Goal: Transaction & Acquisition: Purchase product/service

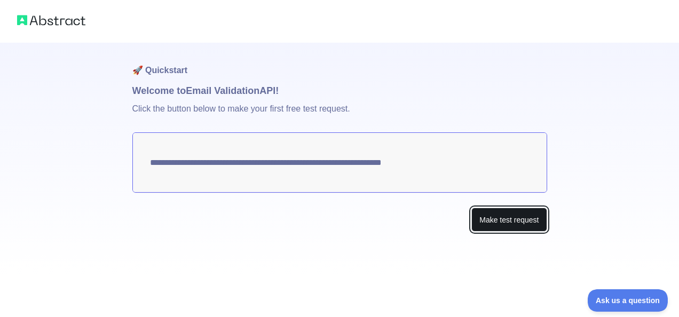
click at [505, 217] on button "Make test request" at bounding box center [508, 220] width 75 height 24
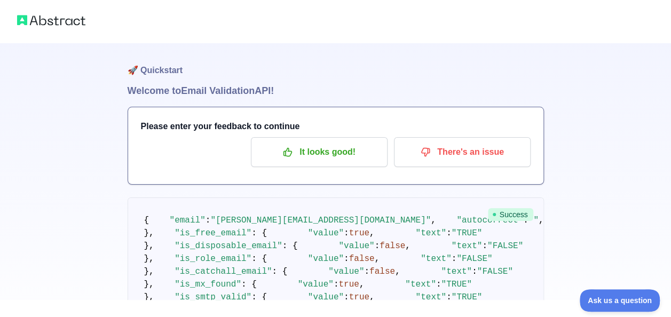
click at [50, 19] on img at bounding box center [51, 20] width 68 height 15
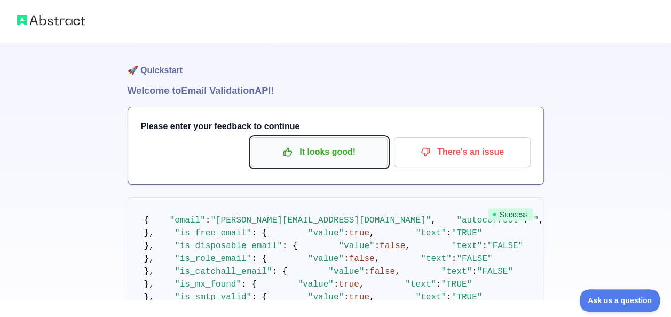
click at [315, 156] on p "It looks good!" at bounding box center [319, 152] width 121 height 18
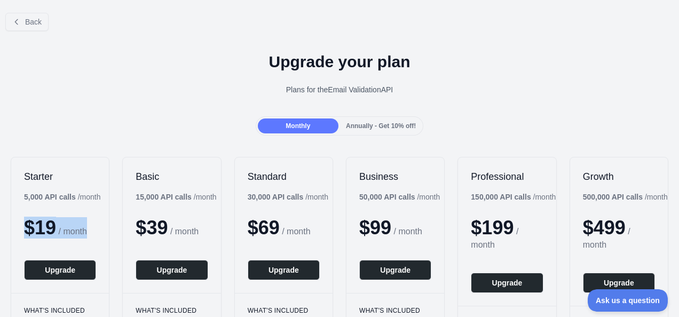
drag, startPoint x: 91, startPoint y: 236, endPoint x: 21, endPoint y: 226, distance: 70.5
click at [21, 226] on div "Starter 5,000 API calls / month $ 19 / month Upgrade" at bounding box center [60, 225] width 98 height 136
copy div "$ 19 / month"
click at [35, 23] on span "Back" at bounding box center [33, 22] width 17 height 9
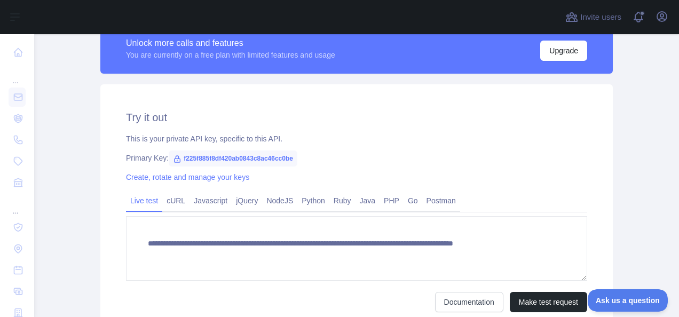
scroll to position [317, 0]
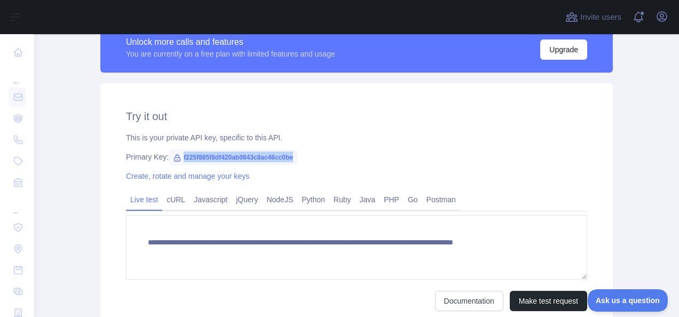
drag, startPoint x: 289, startPoint y: 158, endPoint x: 170, endPoint y: 154, distance: 119.0
click at [170, 154] on span "f225f885f8df420ab0843c8ac46cc0be" at bounding box center [233, 157] width 129 height 16
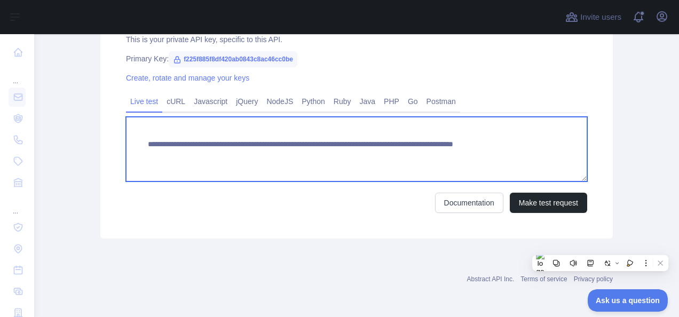
drag, startPoint x: 548, startPoint y: 146, endPoint x: 142, endPoint y: 144, distance: 406.0
click at [142, 144] on textarea "**********" at bounding box center [356, 149] width 461 height 65
